Goal: Contribute content: Add original content to the website for others to see

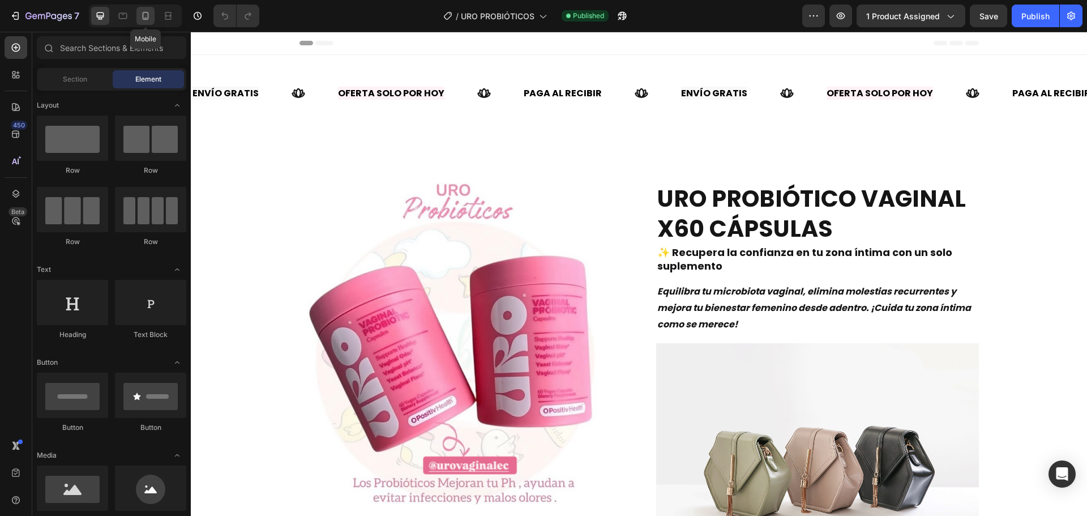
click at [144, 18] on icon at bounding box center [145, 15] width 11 height 11
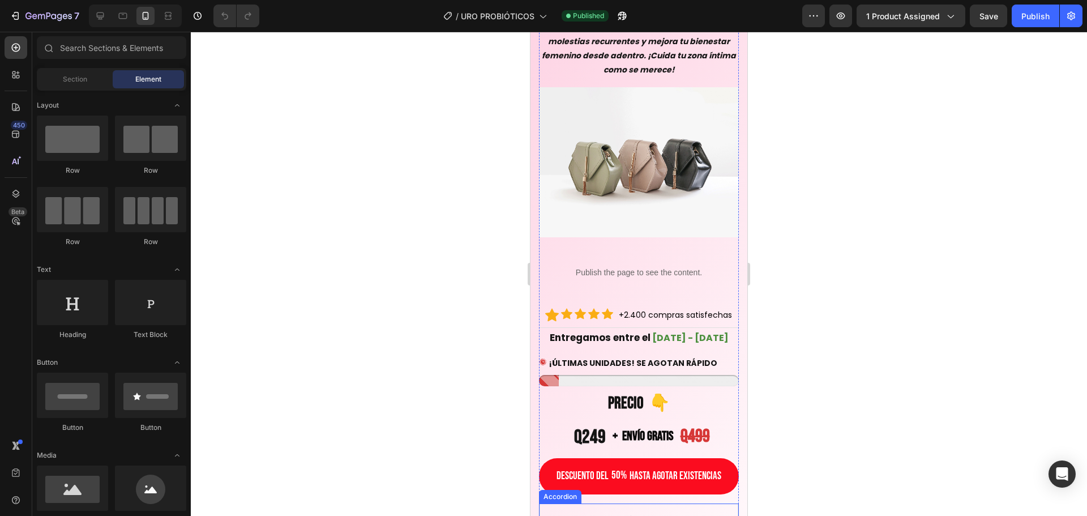
scroll to position [396, 0]
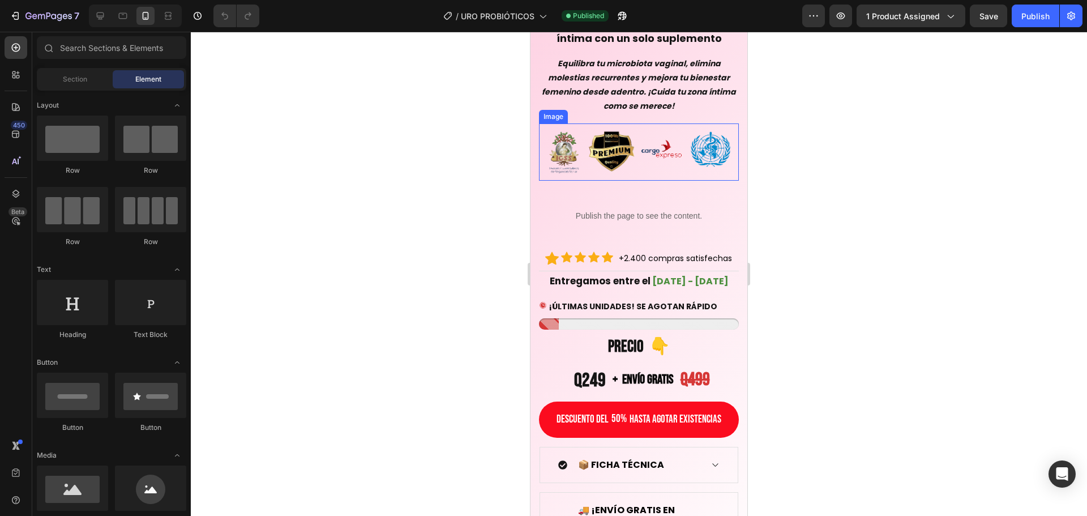
click at [643, 181] on img at bounding box center [639, 151] width 200 height 57
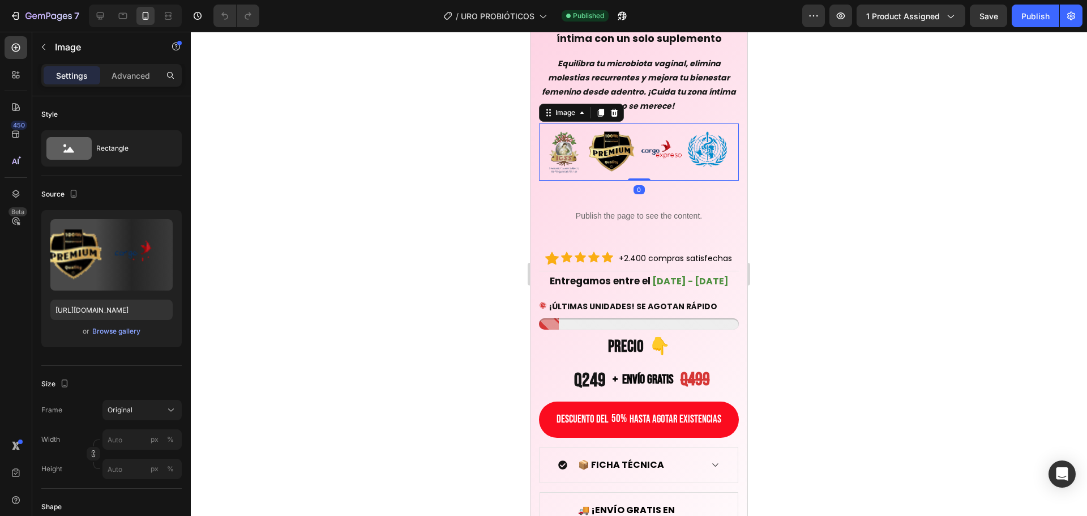
click at [818, 276] on div at bounding box center [639, 274] width 897 height 484
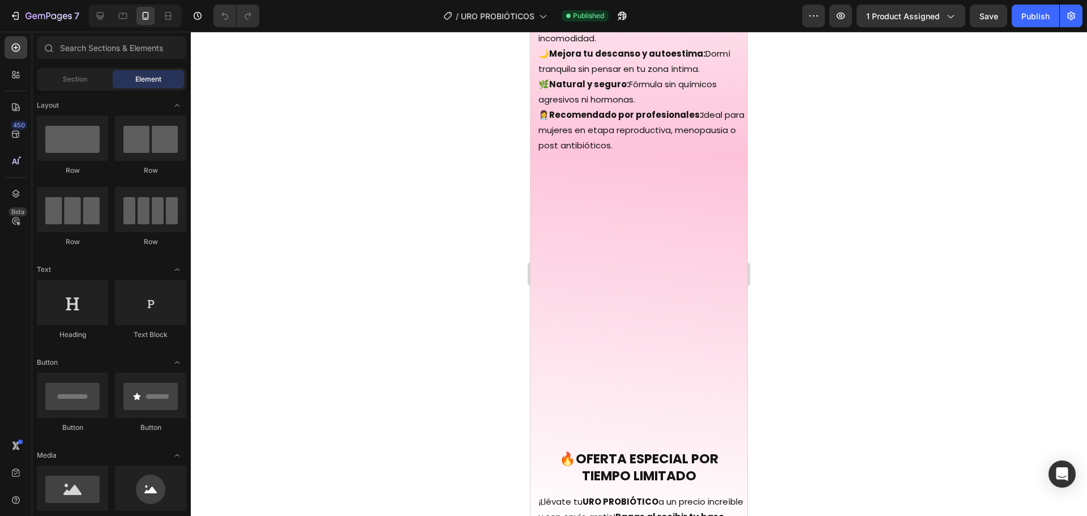
scroll to position [2492, 0]
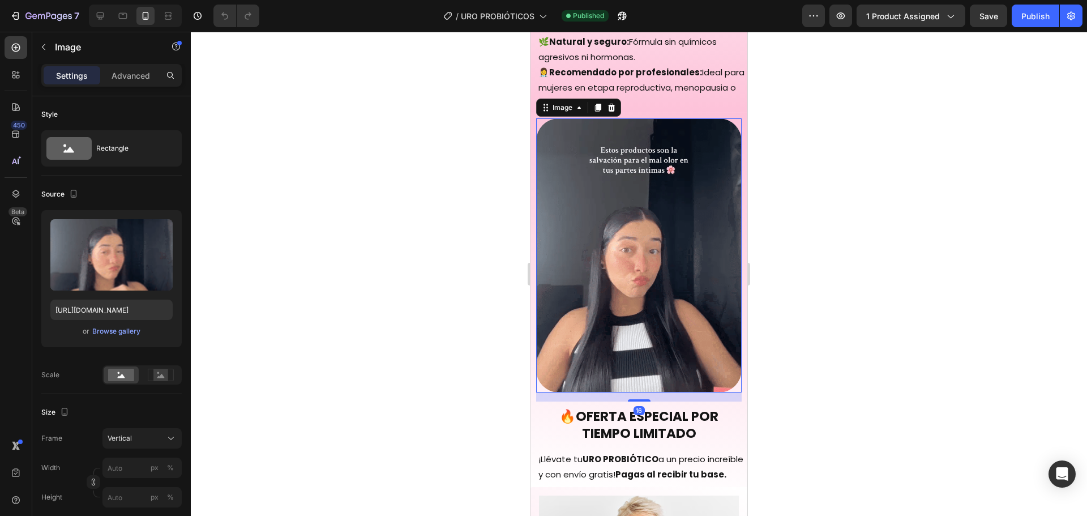
click at [644, 293] on img at bounding box center [639, 255] width 206 height 274
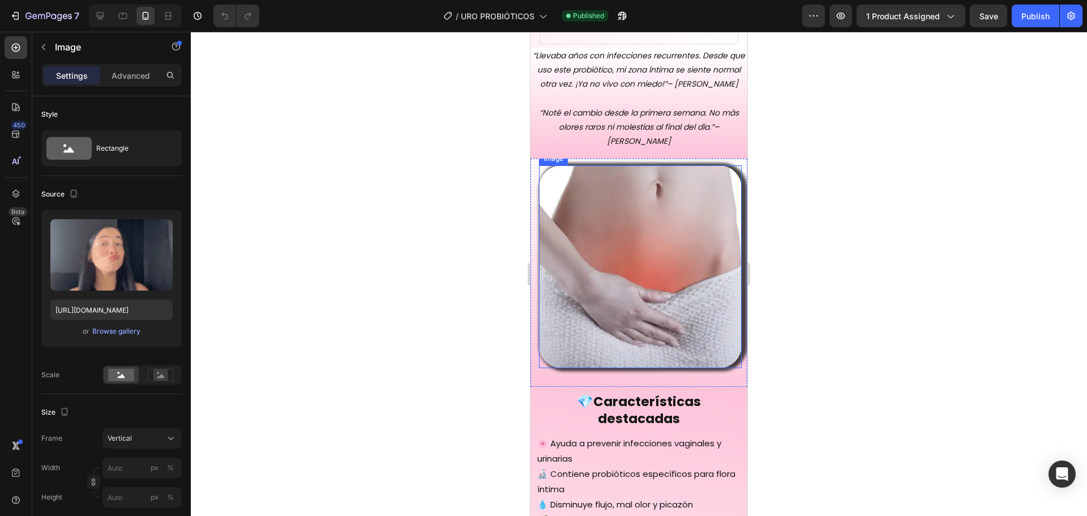
scroll to position [954, 0]
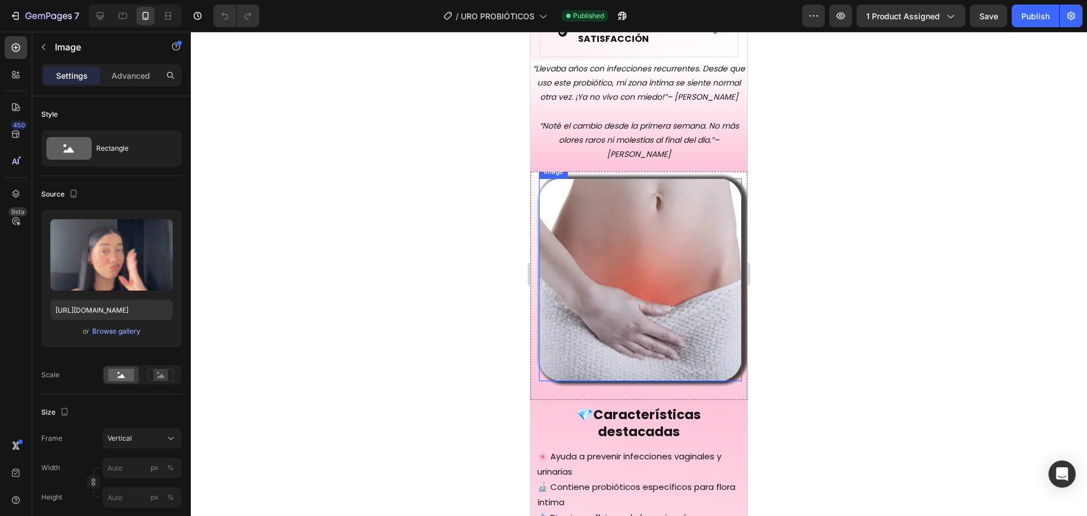
click at [637, 310] on img at bounding box center [640, 279] width 203 height 203
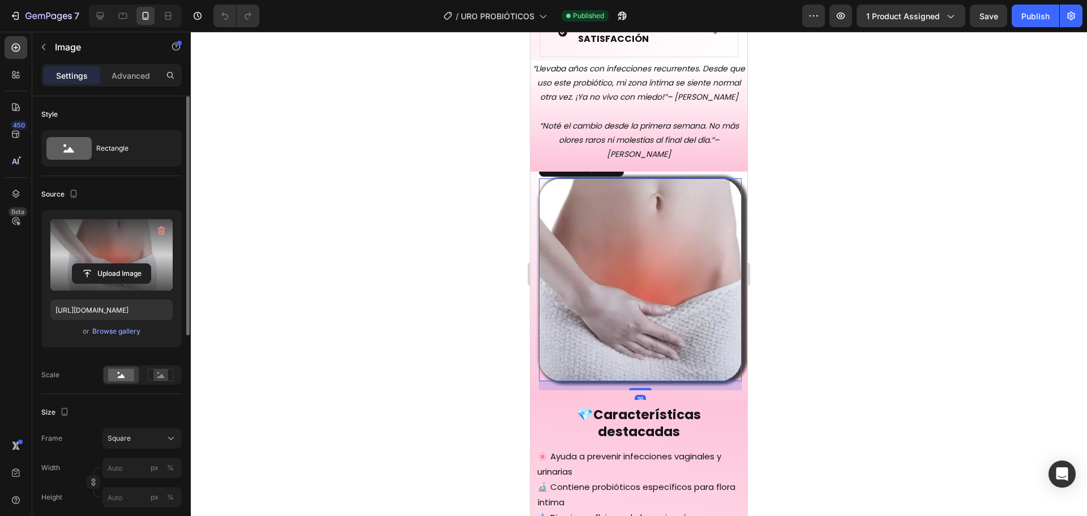
click at [96, 257] on label at bounding box center [111, 254] width 122 height 71
click at [96, 264] on input "file" at bounding box center [111, 273] width 78 height 19
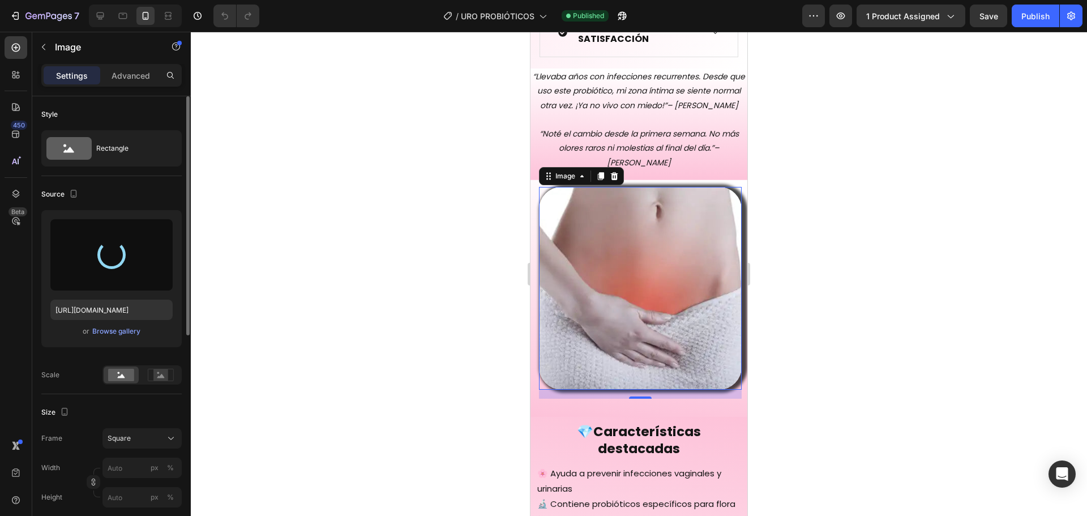
type input "[URL][DOMAIN_NAME]"
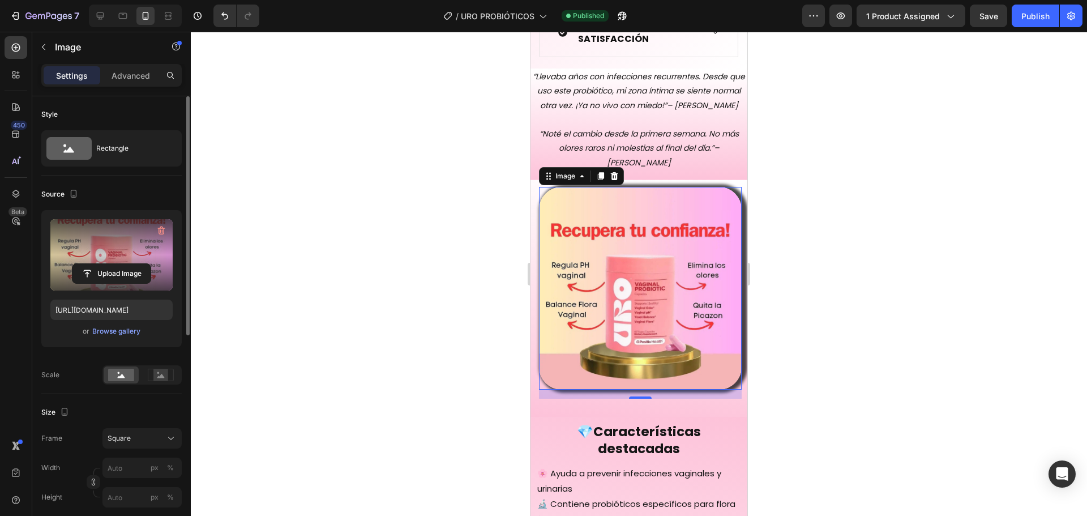
click at [472, 186] on div at bounding box center [639, 274] width 897 height 484
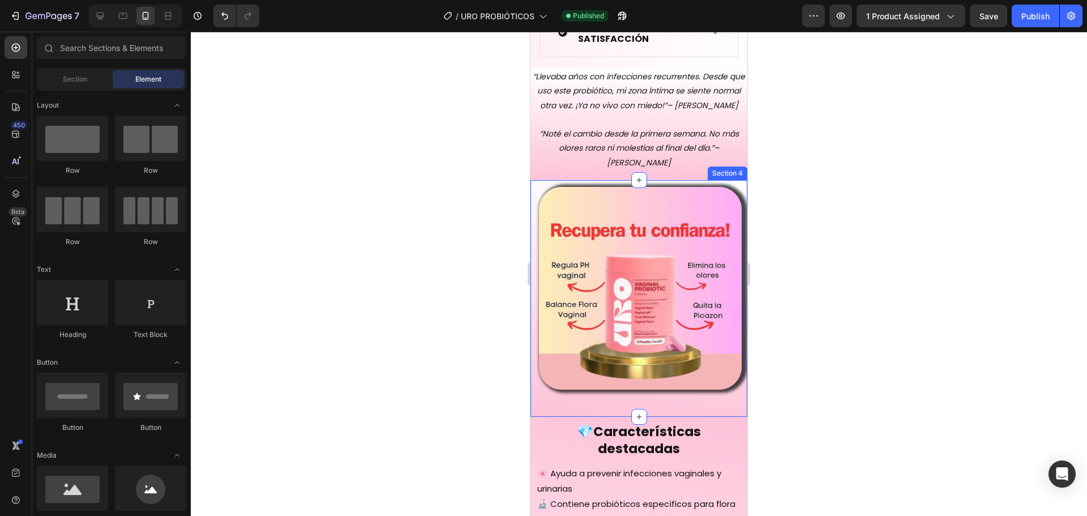
click at [309, 140] on div at bounding box center [639, 274] width 897 height 484
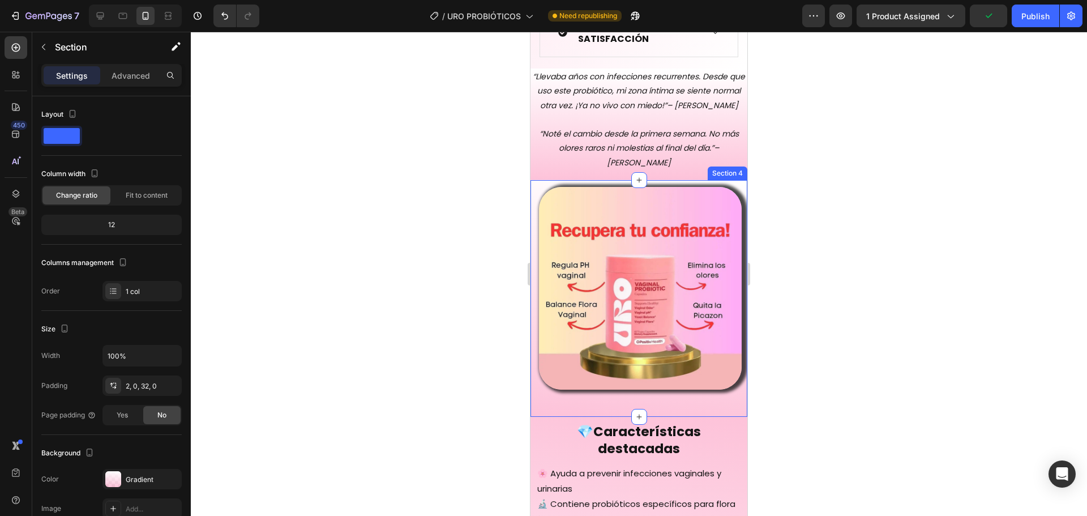
click at [539, 185] on div "Image" at bounding box center [639, 289] width 217 height 217
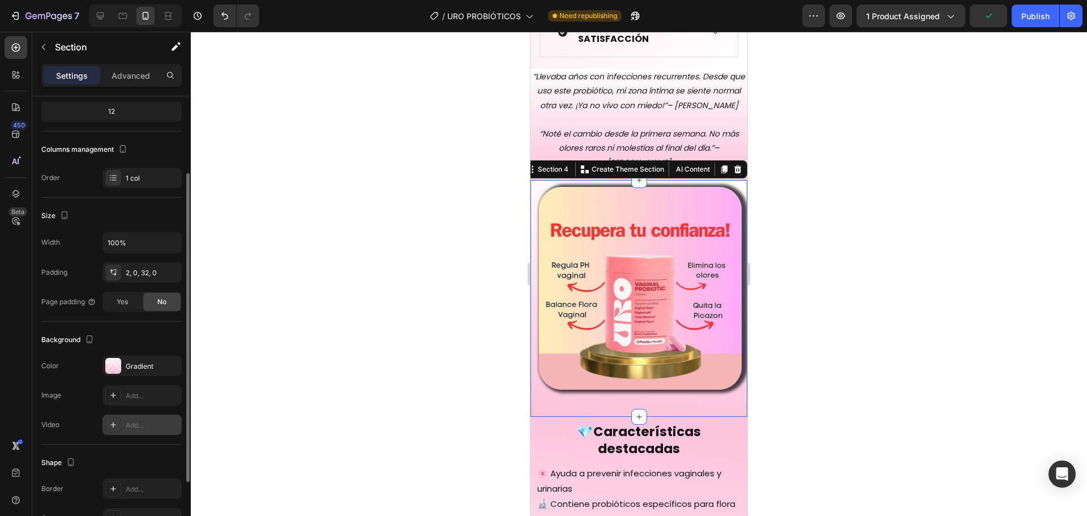
scroll to position [210, 0]
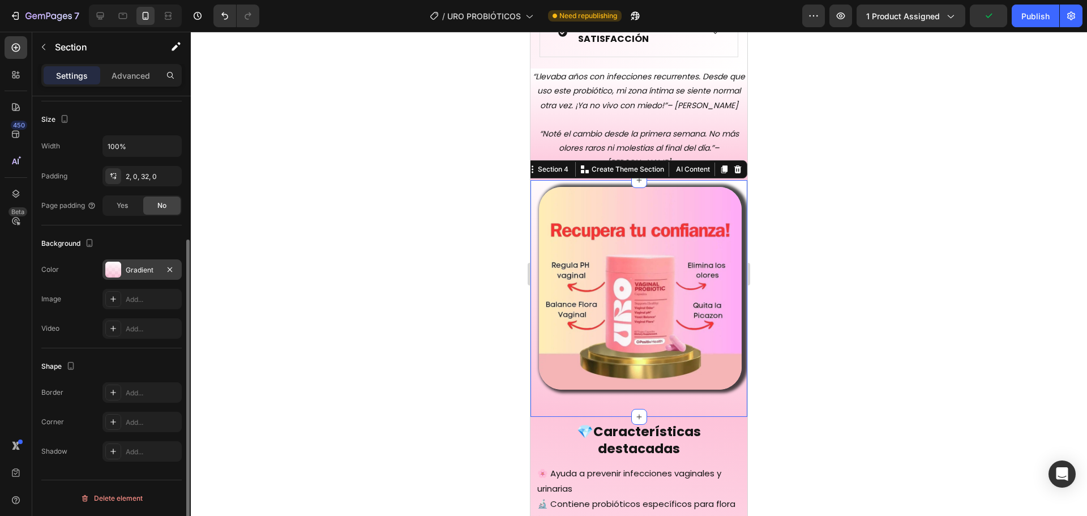
click at [139, 273] on div "Gradient" at bounding box center [142, 270] width 33 height 10
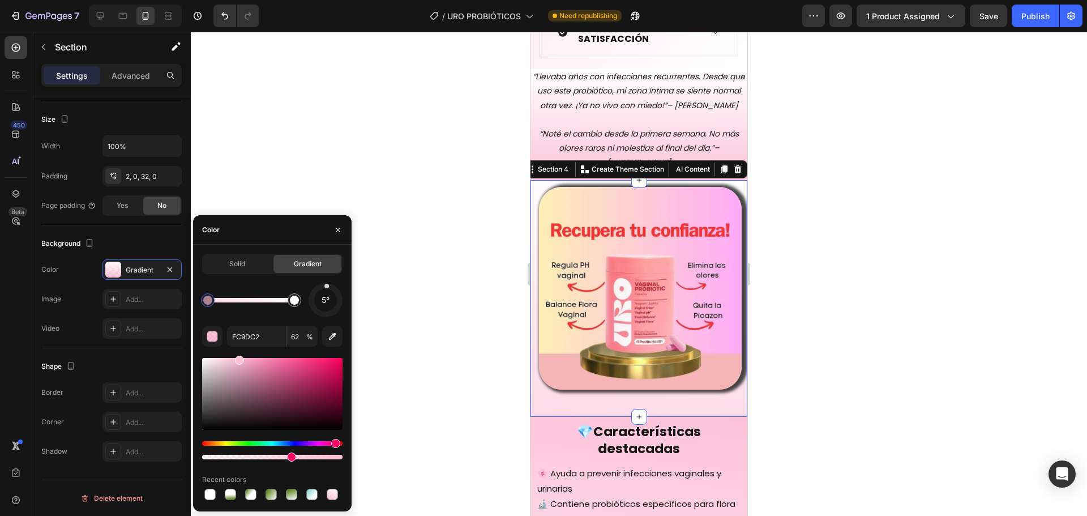
drag, startPoint x: 256, startPoint y: 365, endPoint x: 234, endPoint y: 356, distance: 23.1
click at [235, 356] on div at bounding box center [239, 360] width 9 height 9
drag, startPoint x: 234, startPoint y: 357, endPoint x: 224, endPoint y: 354, distance: 10.7
click at [224, 354] on div "5° FFC6DC 62 % Recent colors" at bounding box center [272, 392] width 140 height 219
drag, startPoint x: 224, startPoint y: 357, endPoint x: 212, endPoint y: 355, distance: 12.6
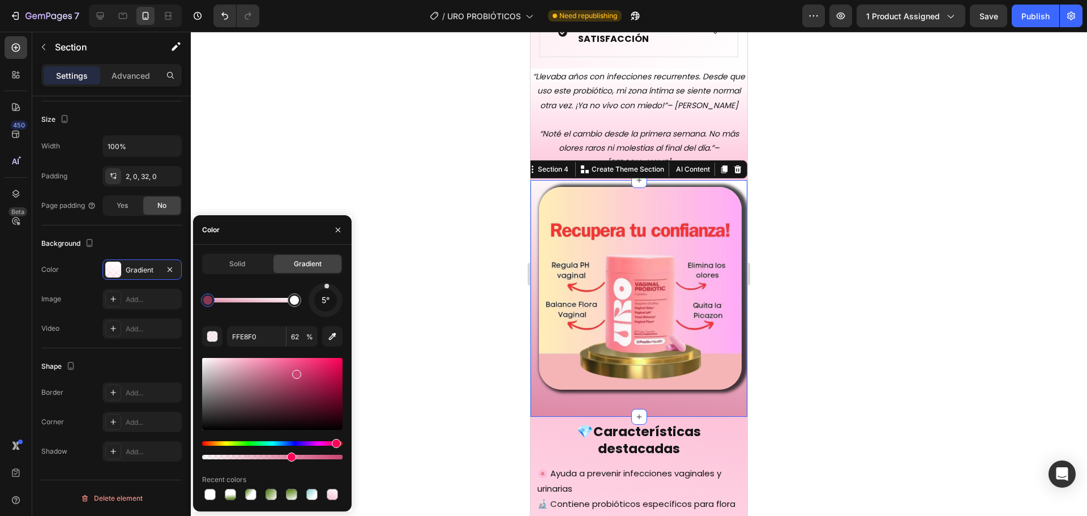
drag, startPoint x: 217, startPoint y: 357, endPoint x: 314, endPoint y: 373, distance: 98.2
click at [301, 373] on div at bounding box center [296, 374] width 9 height 9
drag, startPoint x: 317, startPoint y: 364, endPoint x: 330, endPoint y: 359, distance: 14.0
click at [330, 359] on div at bounding box center [272, 394] width 140 height 72
type input "F91666"
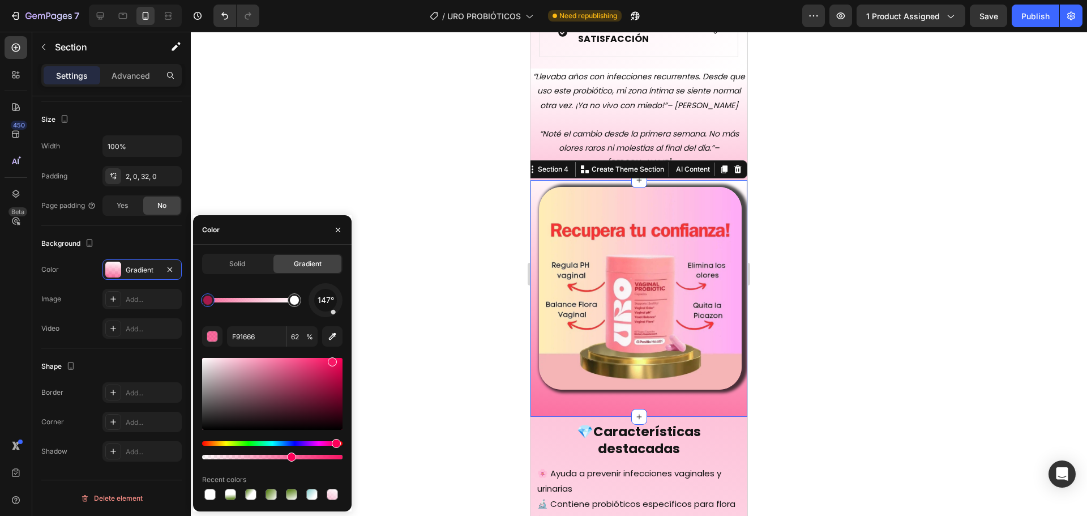
drag, startPoint x: 331, startPoint y: 289, endPoint x: 345, endPoint y: 331, distance: 43.5
click at [345, 331] on div "Solid Gradient 147° F91666 62 % Recent colors" at bounding box center [272, 378] width 159 height 249
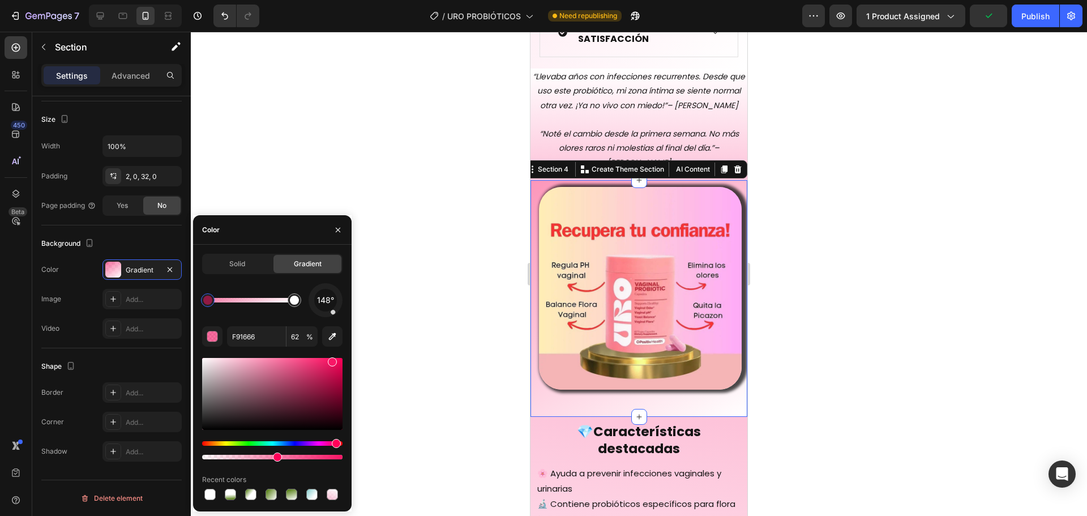
drag, startPoint x: 289, startPoint y: 456, endPoint x: 261, endPoint y: 456, distance: 28.3
click at [273, 456] on div at bounding box center [277, 457] width 9 height 9
type input "42"
drag, startPoint x: 261, startPoint y: 456, endPoint x: 447, endPoint y: 347, distance: 215.5
click at [498, 314] on div at bounding box center [639, 274] width 897 height 484
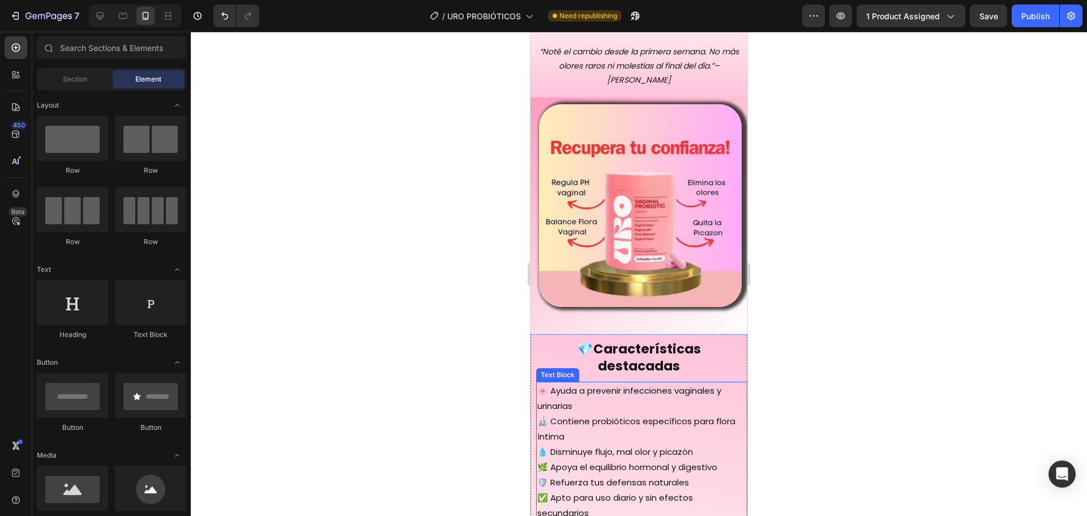
scroll to position [1010, 0]
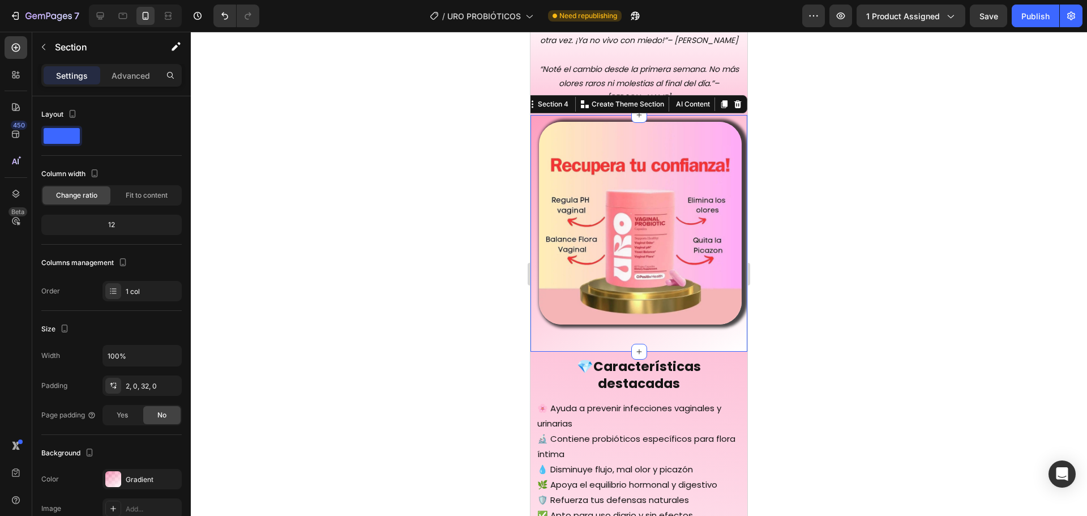
click at [663, 326] on div "Image Section 4 You can create reusable sections Create Theme Section AI Conten…" at bounding box center [639, 233] width 217 height 237
click at [1025, 17] on div "Publish" at bounding box center [1036, 16] width 28 height 12
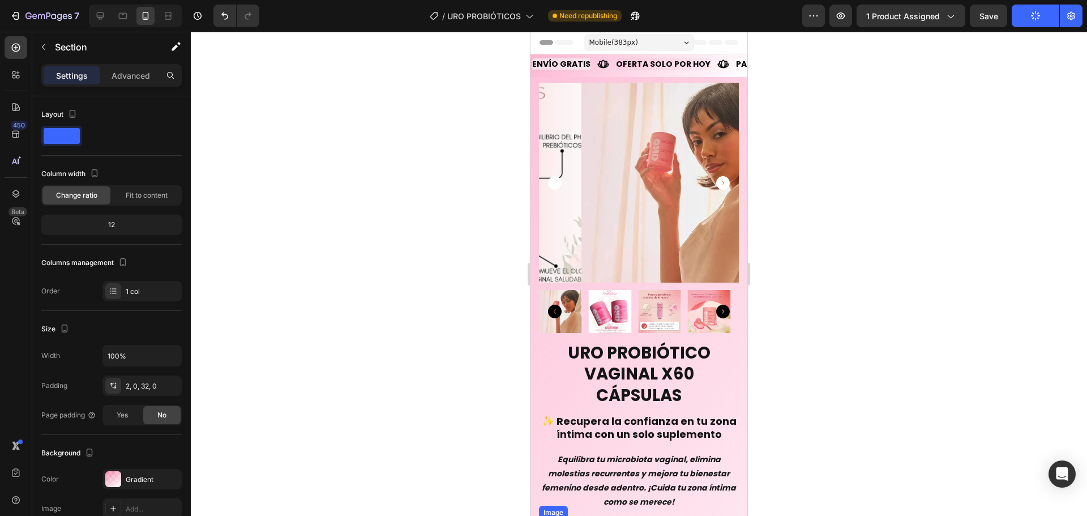
scroll to position [0, 0]
